Goal: Task Accomplishment & Management: Use online tool/utility

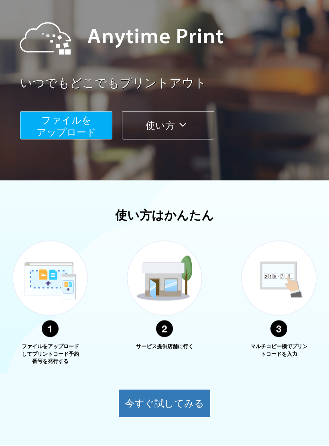
scroll to position [114, 0]
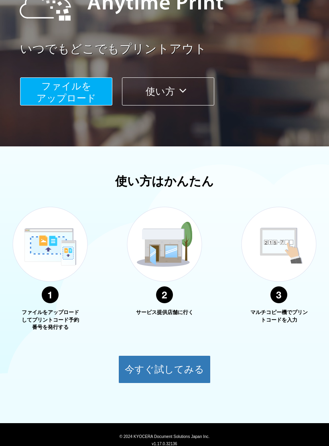
click at [184, 369] on button "今すぐ試してみる" at bounding box center [164, 369] width 92 height 28
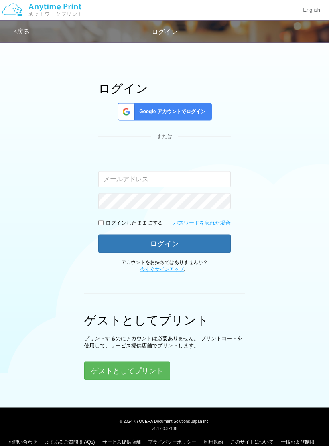
scroll to position [21, 0]
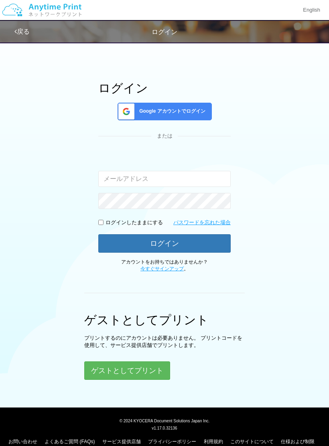
click at [152, 366] on button "ゲストとしてプリント" at bounding box center [127, 370] width 86 height 18
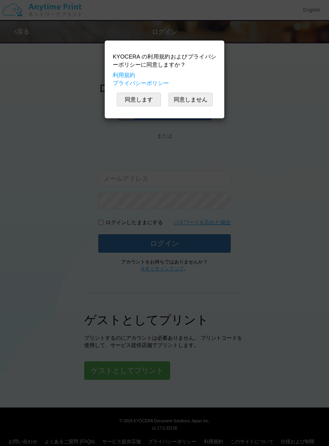
click at [137, 105] on button "同意します" at bounding box center [139, 100] width 44 height 14
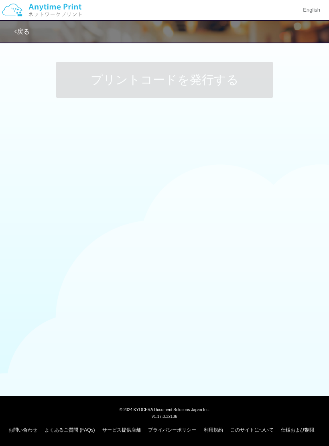
click at [255, 243] on div at bounding box center [164, 247] width 329 height 39
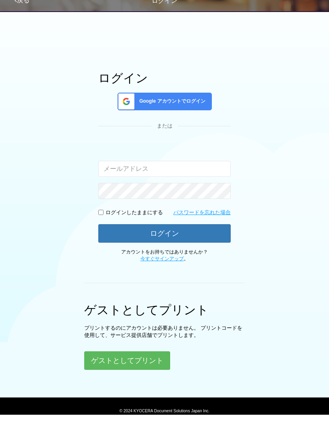
scroll to position [31, 0]
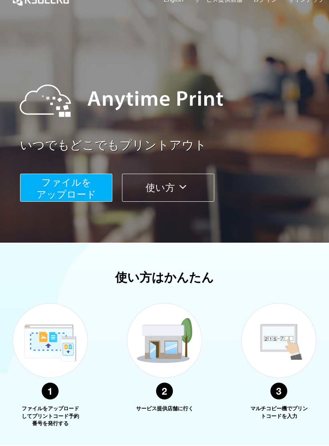
scroll to position [18, 0]
click at [195, 186] on button "使い方" at bounding box center [168, 188] width 92 height 28
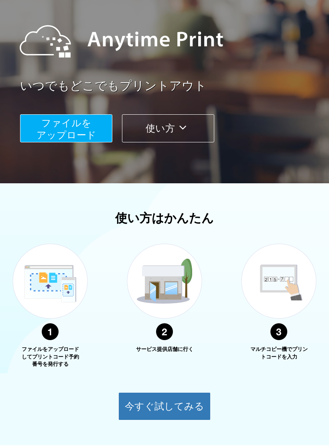
scroll to position [141, 0]
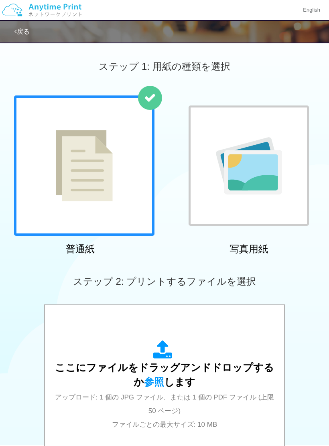
click at [99, 192] on img at bounding box center [84, 165] width 57 height 71
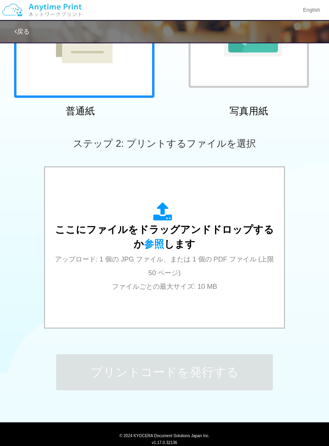
scroll to position [154, 0]
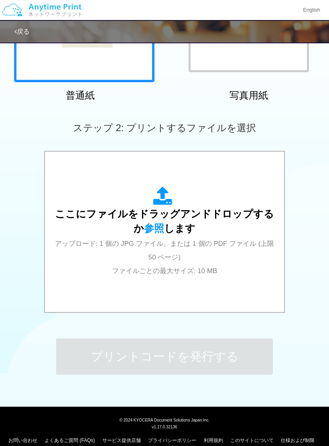
click at [261, 285] on div "ここにファイルをドラッグアンドドロップするか 参照 します アップロード: 1 個の JPG ファイル、または 1 個の PDF ファイル (上限 50 ペー…" at bounding box center [164, 232] width 223 height 144
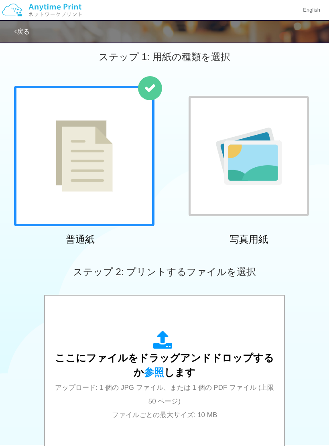
scroll to position [0, 0]
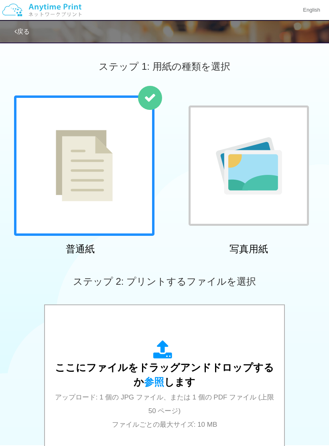
click at [25, 28] on link "戻る" at bounding box center [21, 31] width 15 height 7
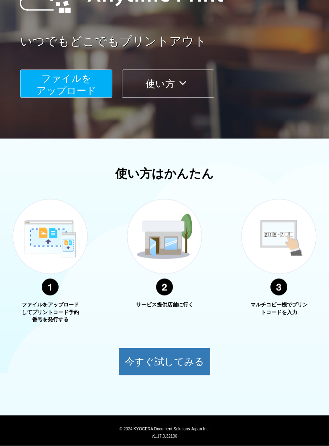
scroll to position [131, 0]
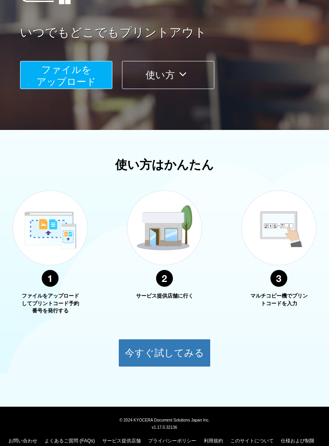
click at [62, 247] on img at bounding box center [50, 238] width 100 height 127
click at [188, 68] on button "使い方" at bounding box center [168, 75] width 92 height 28
click at [86, 77] on span "ファイルを ​​アップロード" at bounding box center [66, 75] width 60 height 23
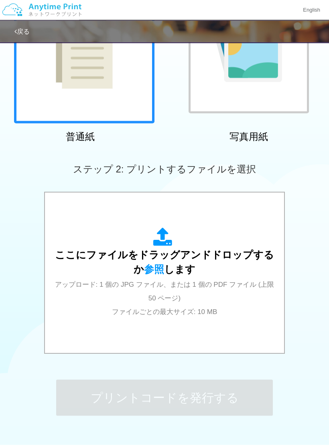
scroll to position [113, 0]
click at [255, 255] on span "ここにファイルをドラッグアンドドロップするか 参照 します" at bounding box center [164, 262] width 219 height 26
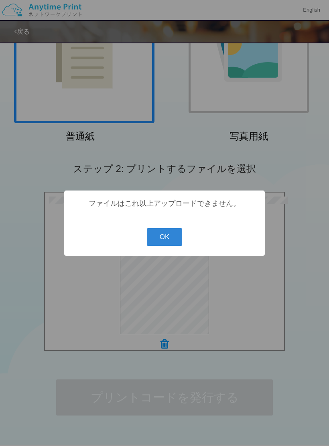
click at [170, 241] on button "OK" at bounding box center [165, 237] width 36 height 18
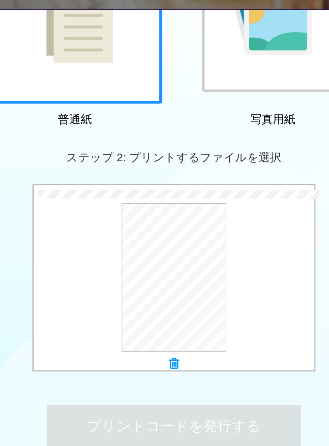
click at [0, 0] on button "プレビュー" at bounding box center [0, 0] width 0 height 0
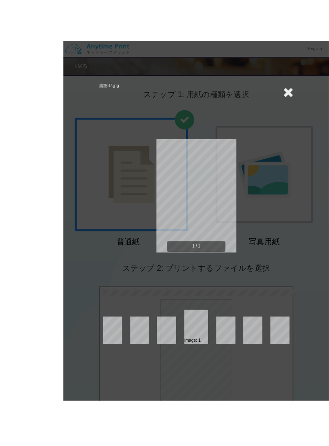
scroll to position [43, 0]
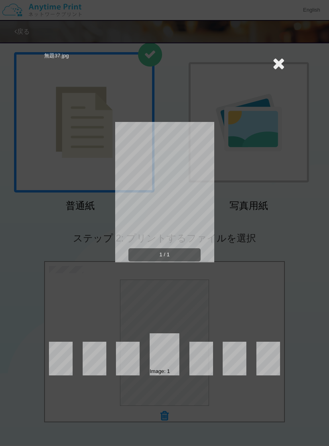
click at [277, 68] on icon at bounding box center [278, 63] width 12 height 16
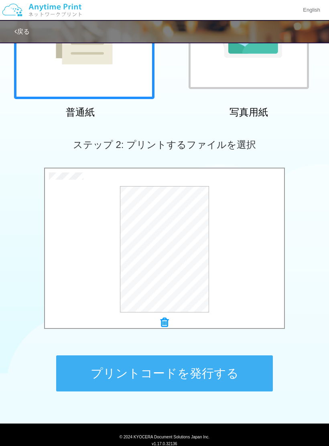
scroll to position [154, 0]
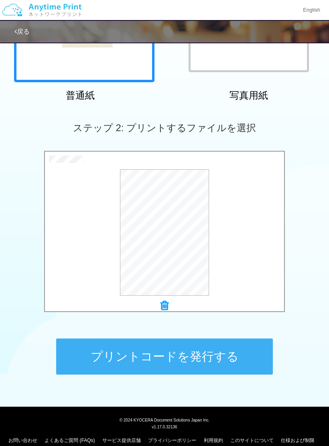
click at [221, 357] on button "プリントコードを発行する" at bounding box center [164, 356] width 216 height 36
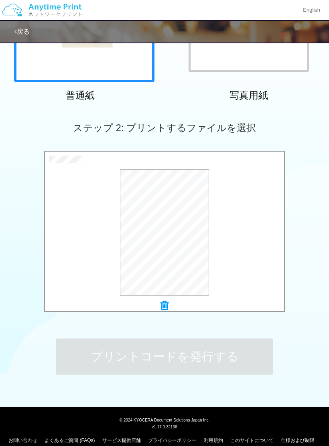
scroll to position [0, 0]
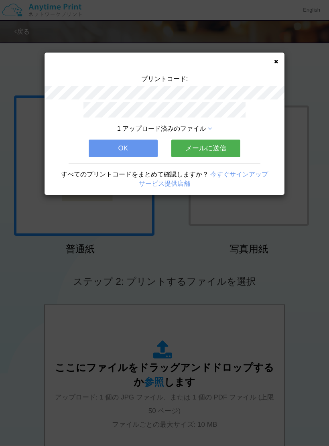
click at [203, 125] on span "1 アップロード済みのファイル" at bounding box center [161, 128] width 89 height 7
